Goal: Register for event/course

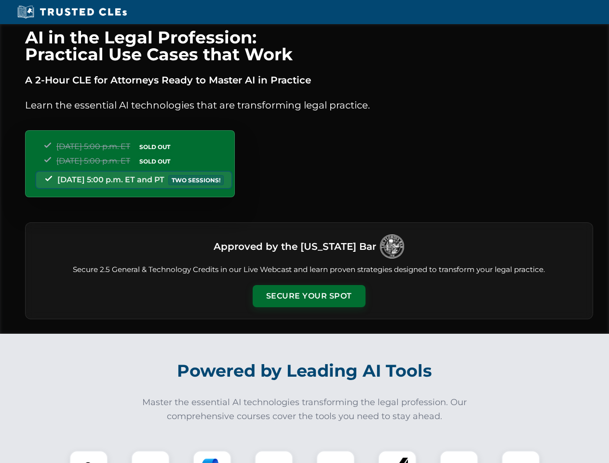
click at [309, 296] on button "Secure Your Spot" at bounding box center [309, 296] width 113 height 22
click at [89, 457] on img at bounding box center [89, 470] width 28 height 28
click at [150, 457] on div at bounding box center [150, 469] width 39 height 39
click at [212, 457] on div at bounding box center [212, 469] width 39 height 39
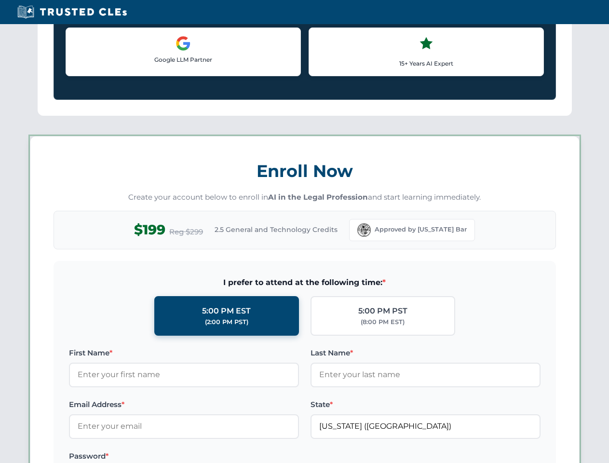
click at [336, 457] on label at bounding box center [426, 456] width 230 height 12
